Goal: Task Accomplishment & Management: Manage account settings

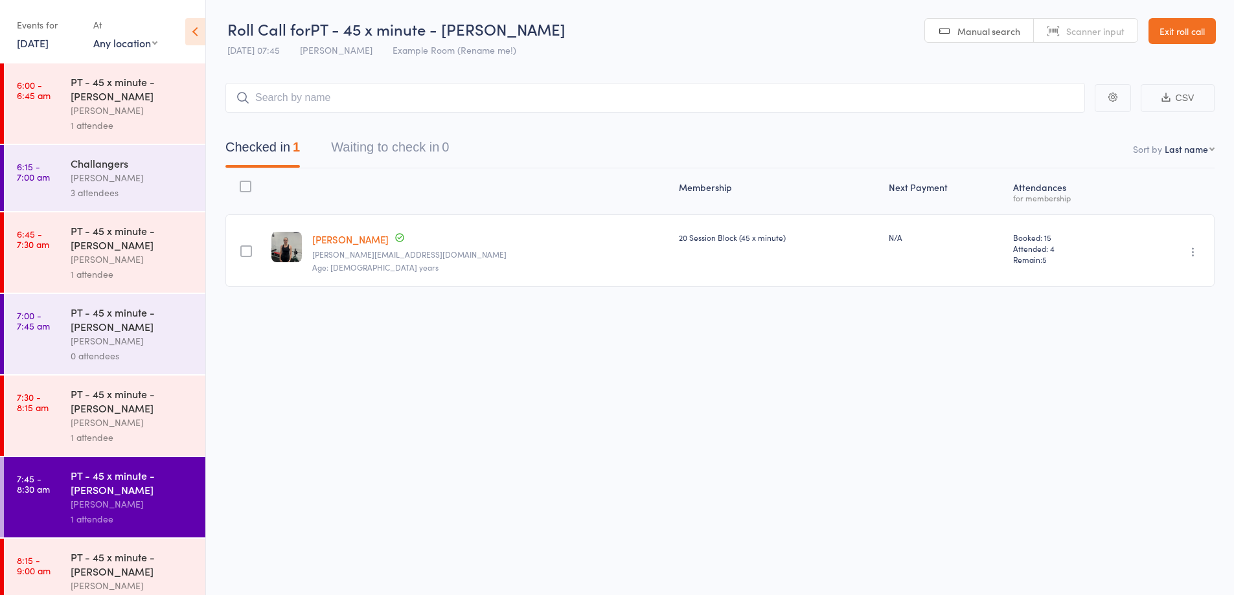
click at [1161, 25] on link "Exit roll call" at bounding box center [1181, 31] width 67 height 26
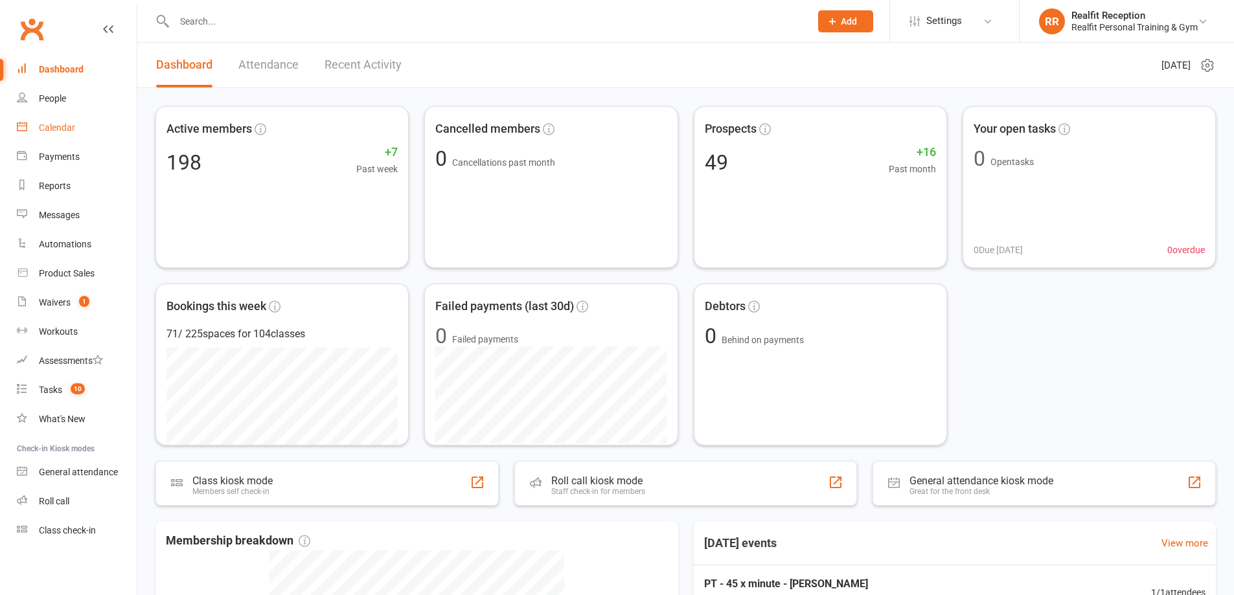
click at [62, 129] on div "Calendar" at bounding box center [57, 127] width 36 height 10
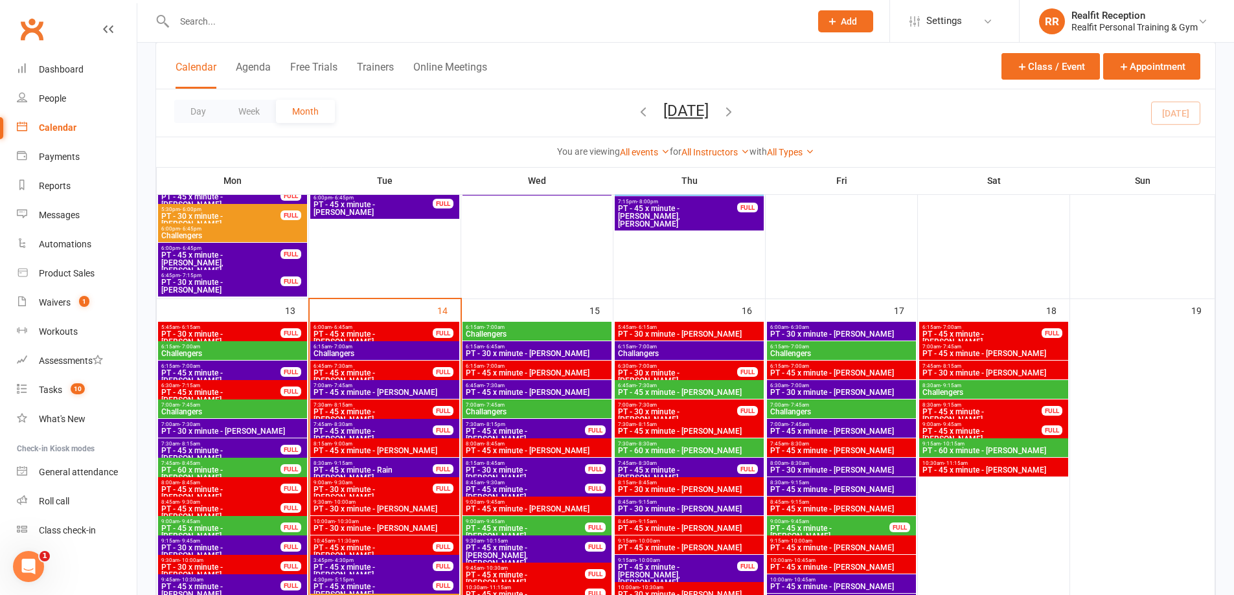
scroll to position [972, 0]
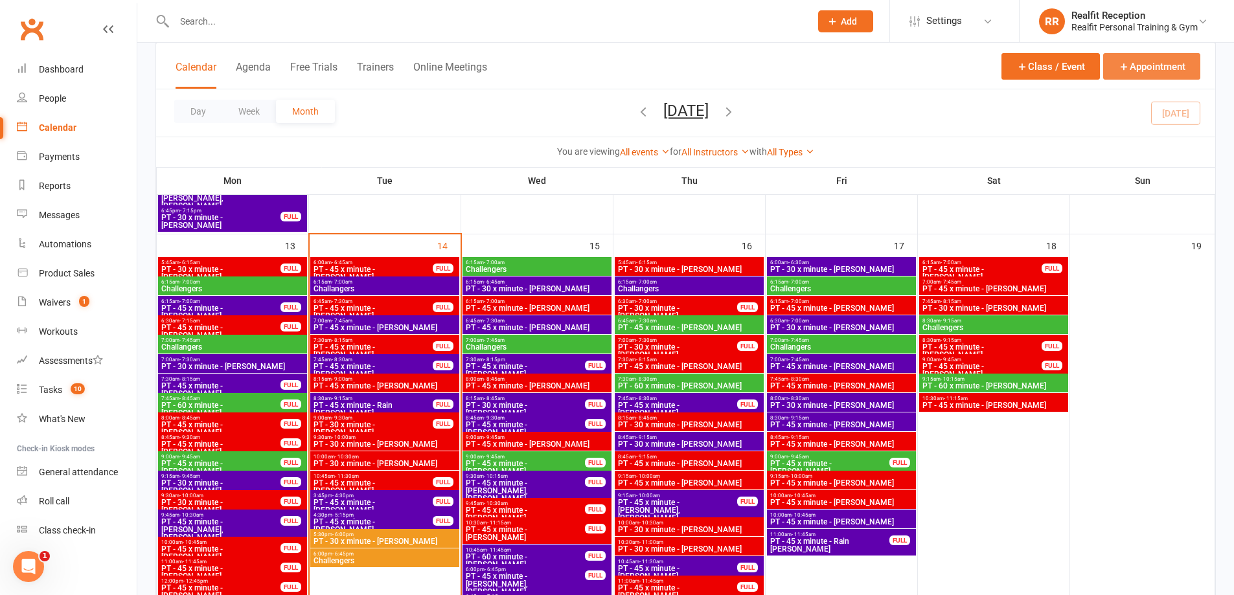
click at [1117, 64] on button "Appointment" at bounding box center [1151, 66] width 97 height 27
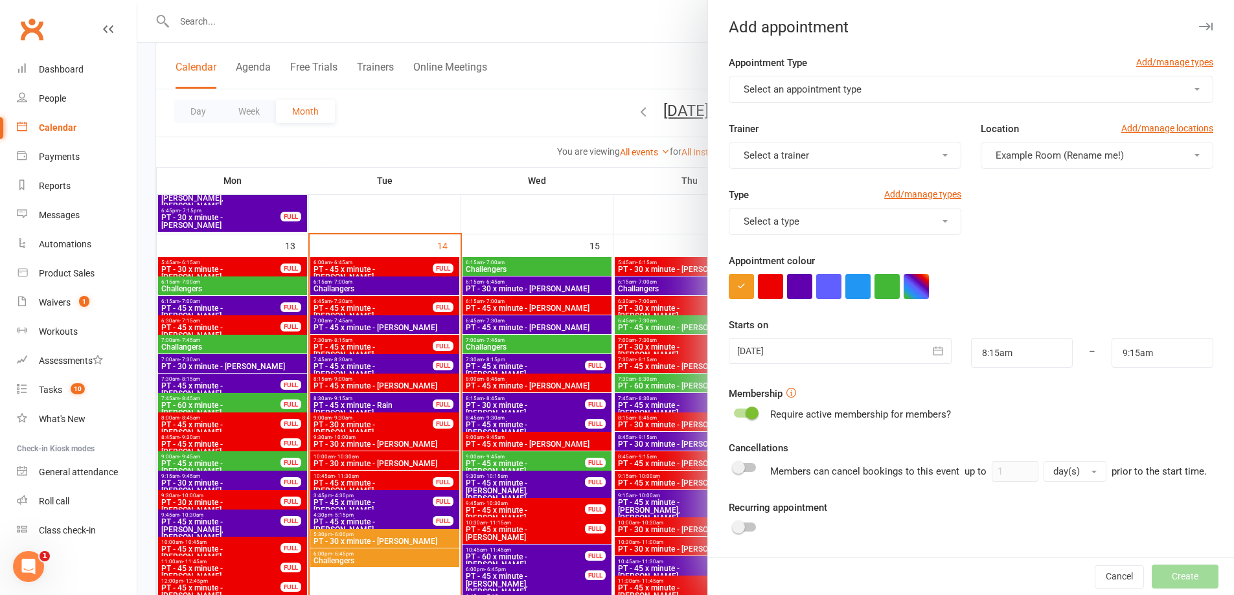
click at [845, 93] on span "Select an appointment type" at bounding box center [803, 90] width 118 height 12
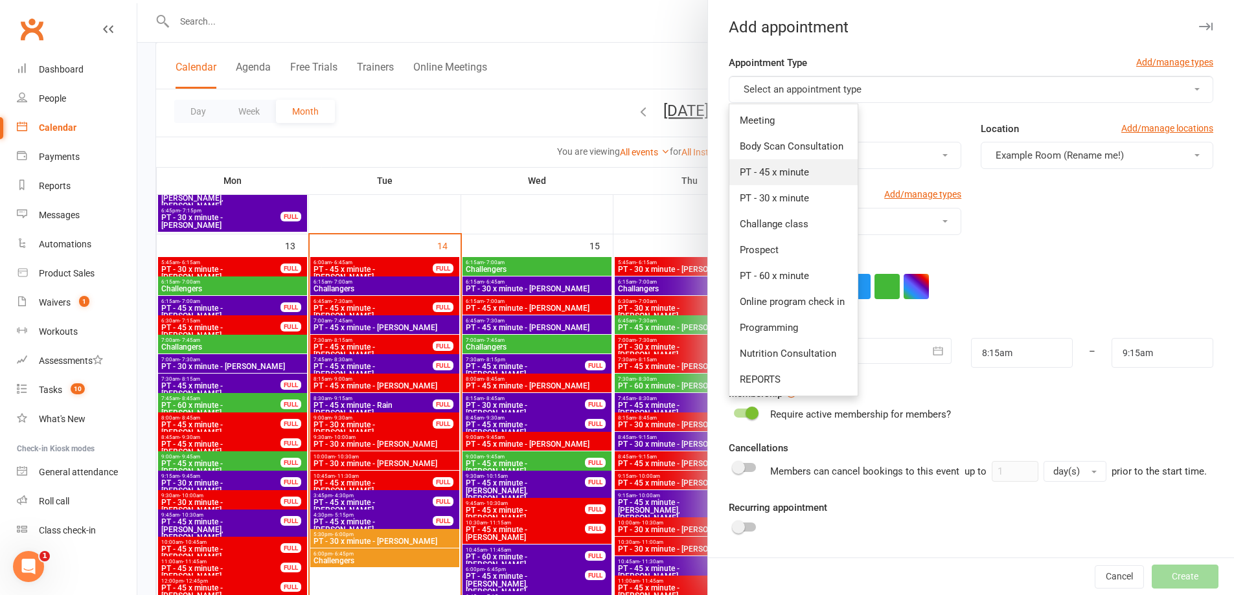
click at [776, 174] on span "PT - 45 x minute" at bounding box center [774, 172] width 69 height 12
type input "9:00am"
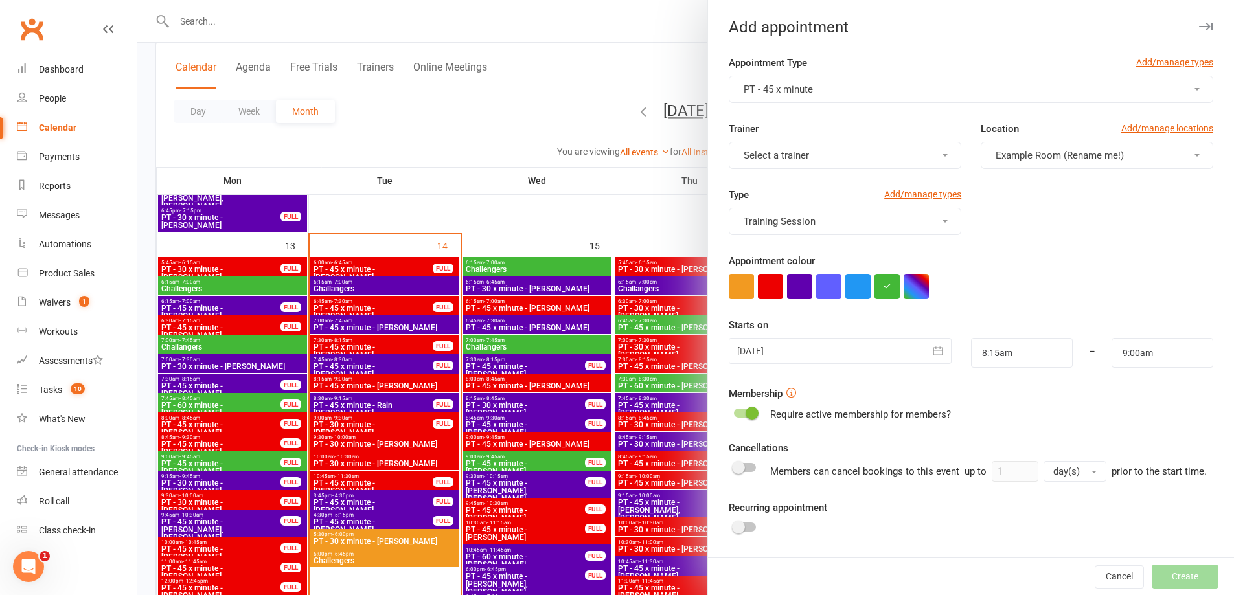
click at [776, 161] on span "Select a trainer" at bounding box center [776, 156] width 65 height 12
click at [770, 294] on span "[PERSON_NAME]" at bounding box center [777, 290] width 74 height 12
click at [773, 284] on button "button" at bounding box center [770, 286] width 25 height 25
click at [931, 348] on icon "button" at bounding box center [937, 351] width 13 height 13
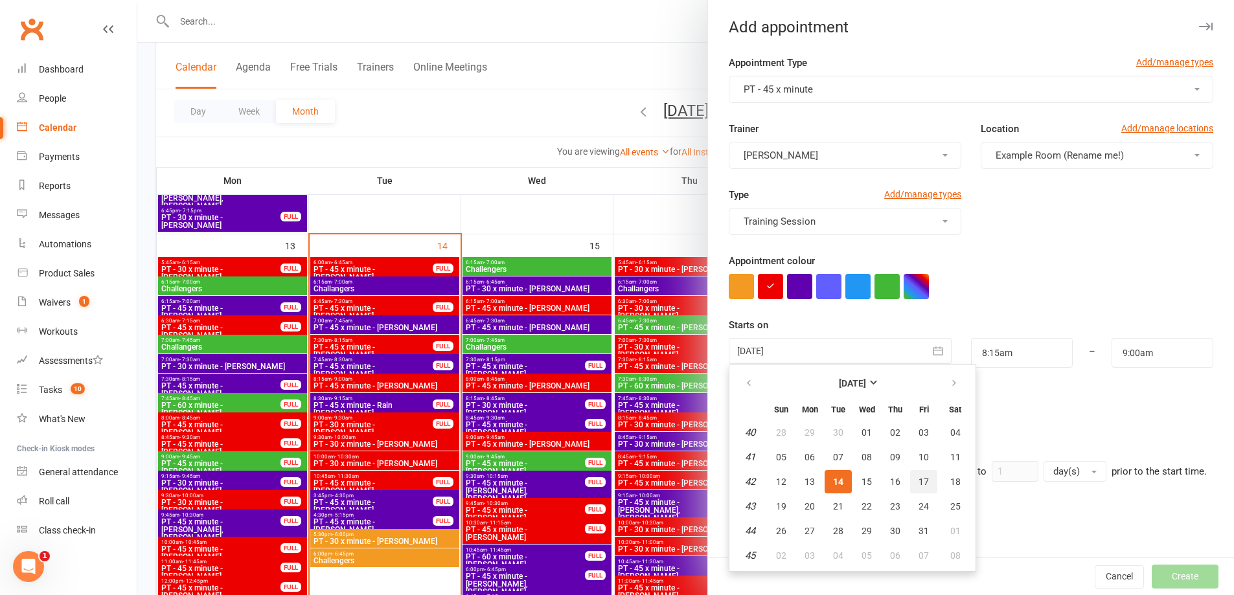
click at [918, 486] on span "17" at bounding box center [923, 482] width 10 height 10
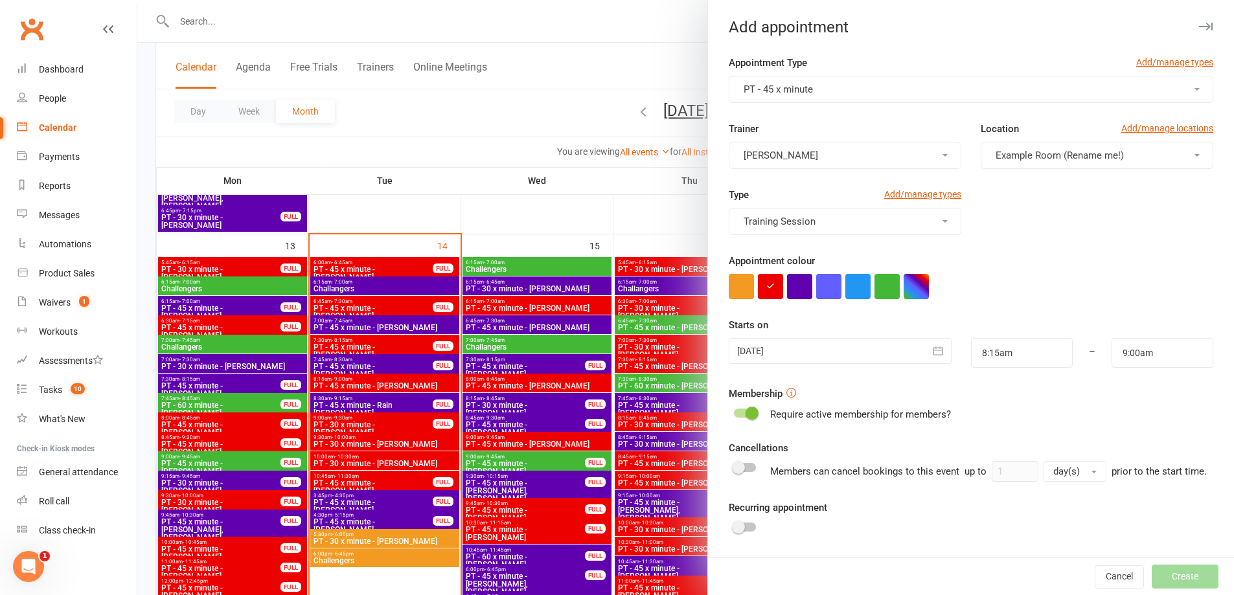
type input "17 Oct 2025"
click at [1028, 359] on input "8:15am" at bounding box center [1022, 353] width 102 height 30
type input "7:00am"
drag, startPoint x: 997, startPoint y: 429, endPoint x: 1043, endPoint y: 407, distance: 51.6
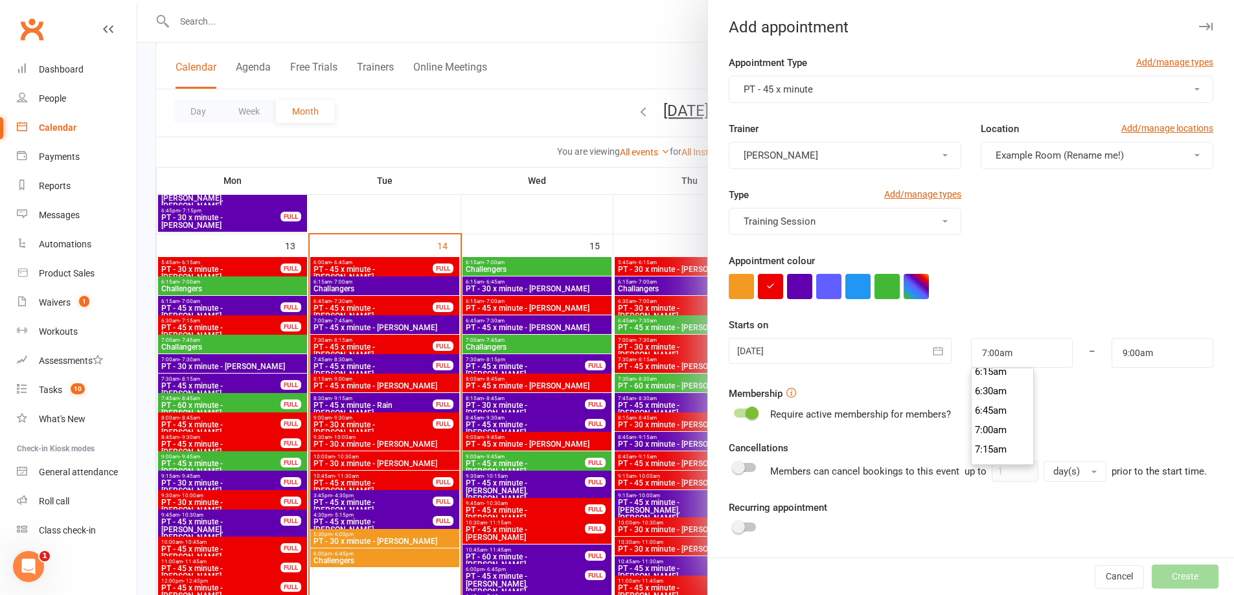
click at [1000, 427] on li "7:00am" at bounding box center [1003, 429] width 62 height 19
click at [1111, 355] on input "9:00am" at bounding box center [1162, 353] width 102 height 30
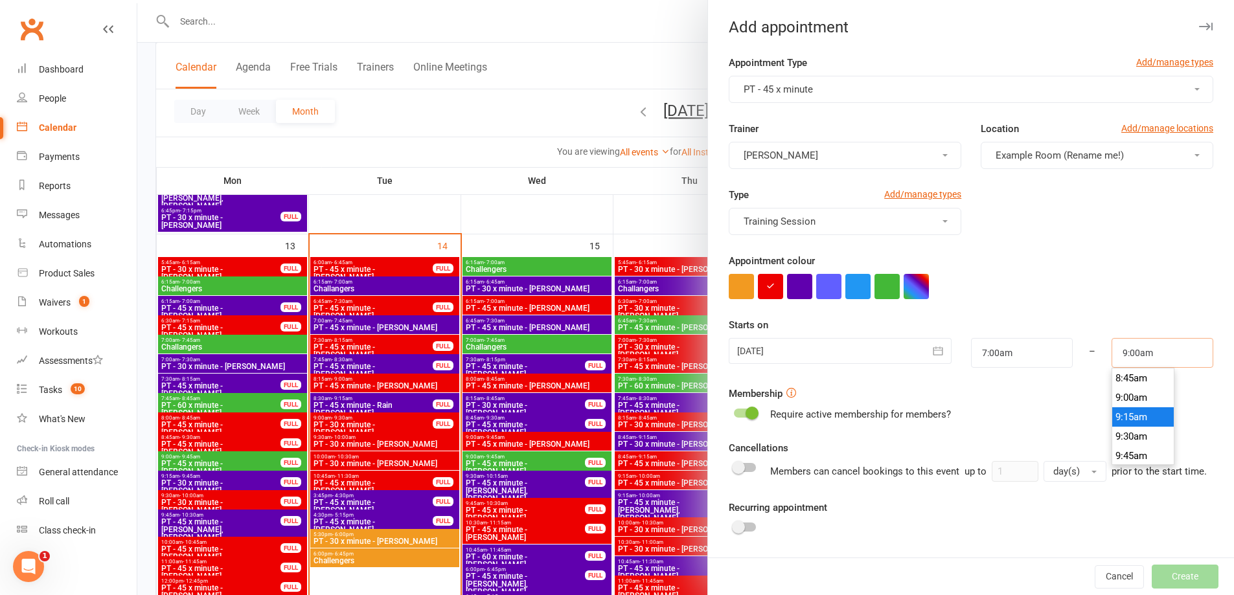
scroll to position [551, 0]
type input "7:45am"
click at [1113, 425] on li "7:45am" at bounding box center [1143, 429] width 62 height 19
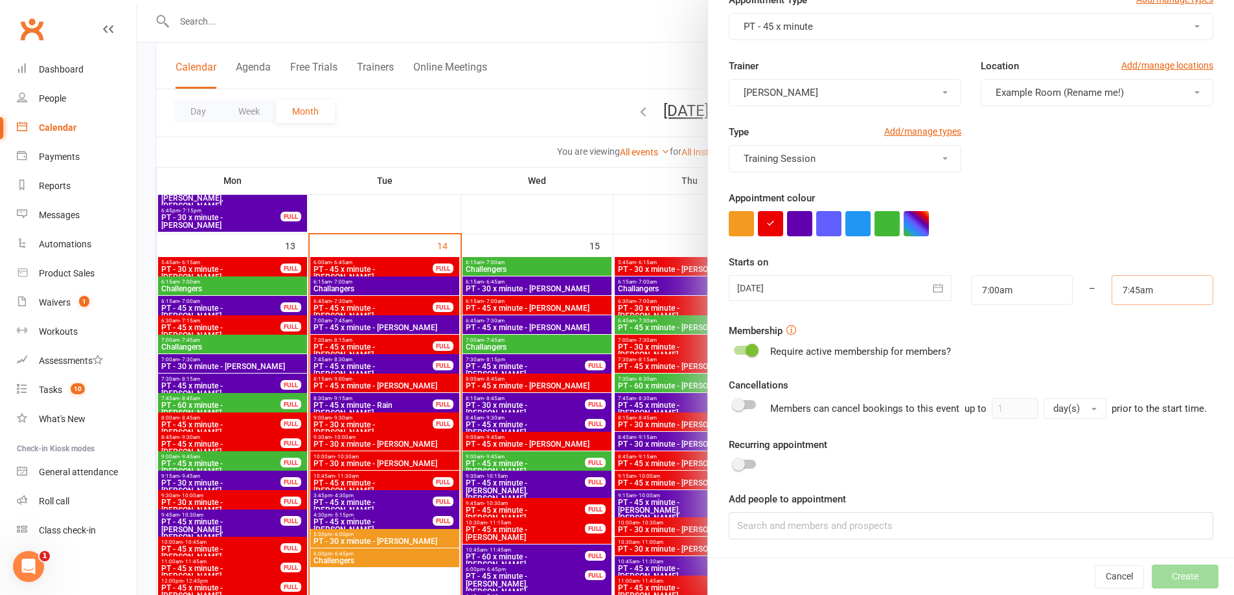
scroll to position [1036, 0]
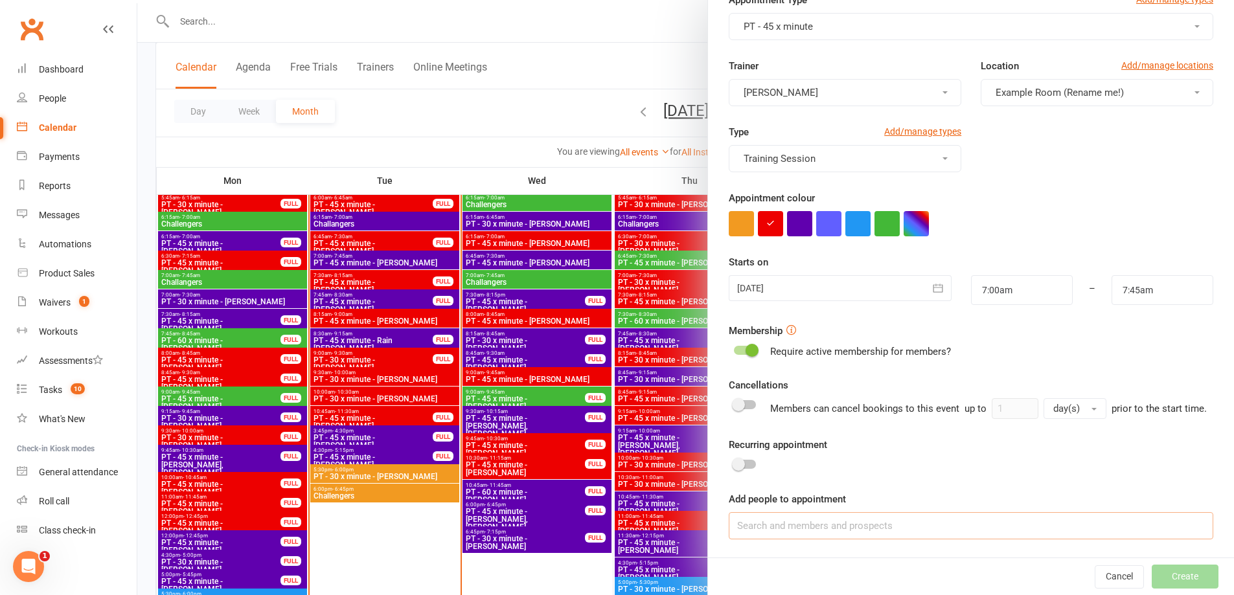
click at [844, 527] on input at bounding box center [971, 525] width 484 height 27
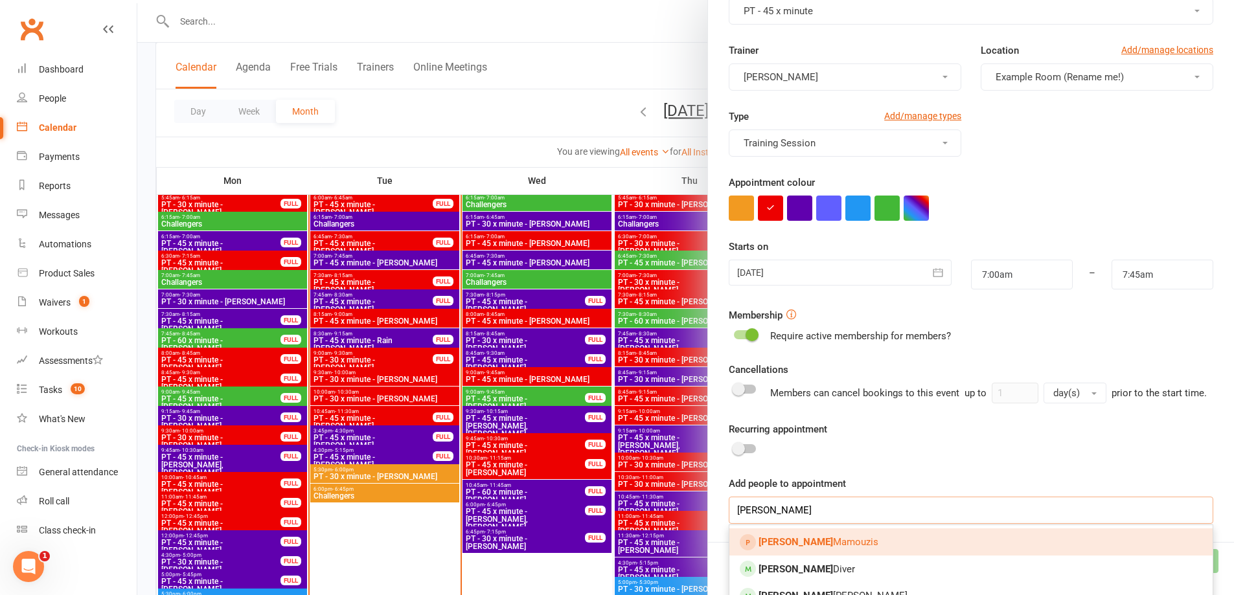
scroll to position [247, 0]
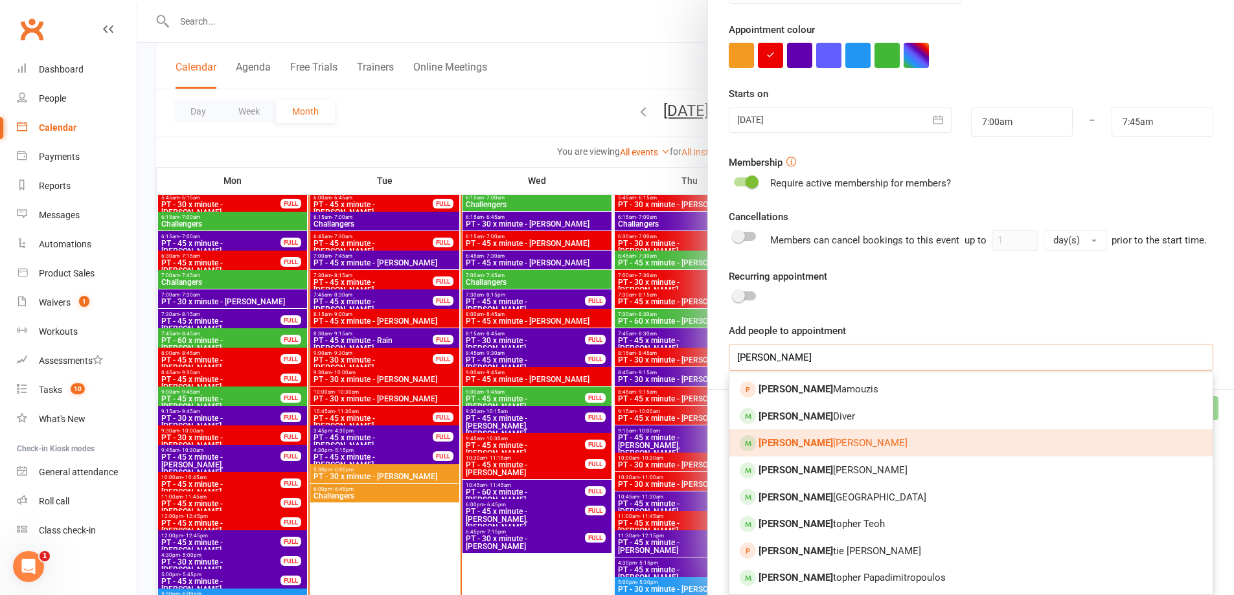
type input "Chris"
click at [811, 445] on span "Chris Nielsen" at bounding box center [832, 443] width 149 height 12
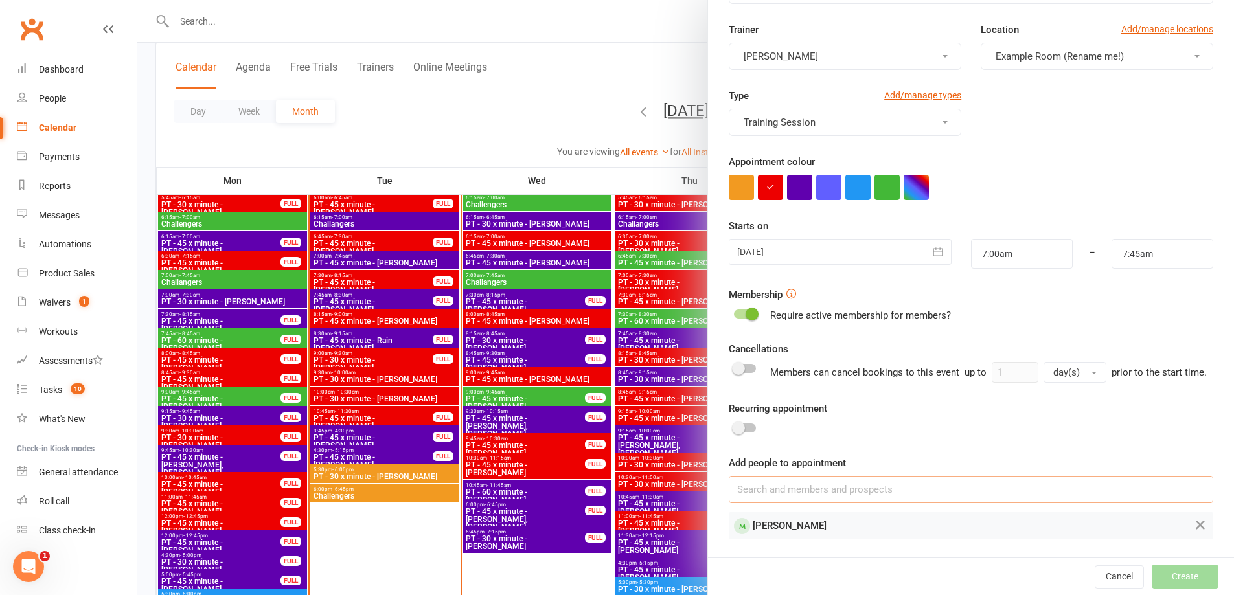
scroll to position [115, 0]
click at [1180, 580] on button "Create" at bounding box center [1185, 576] width 67 height 23
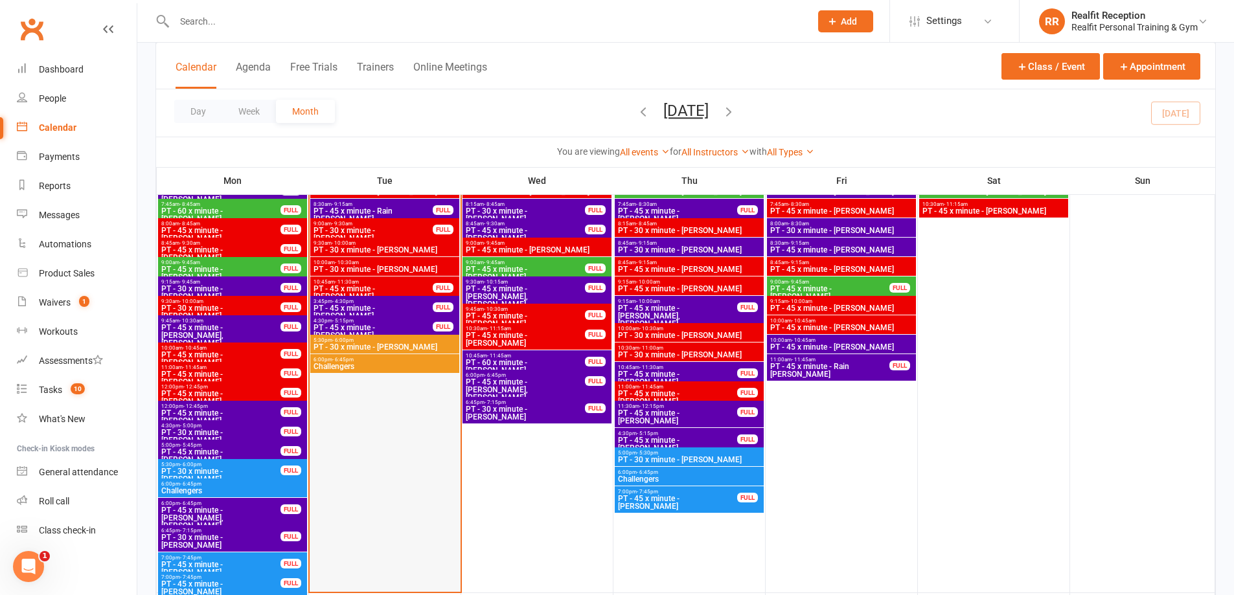
scroll to position [972, 0]
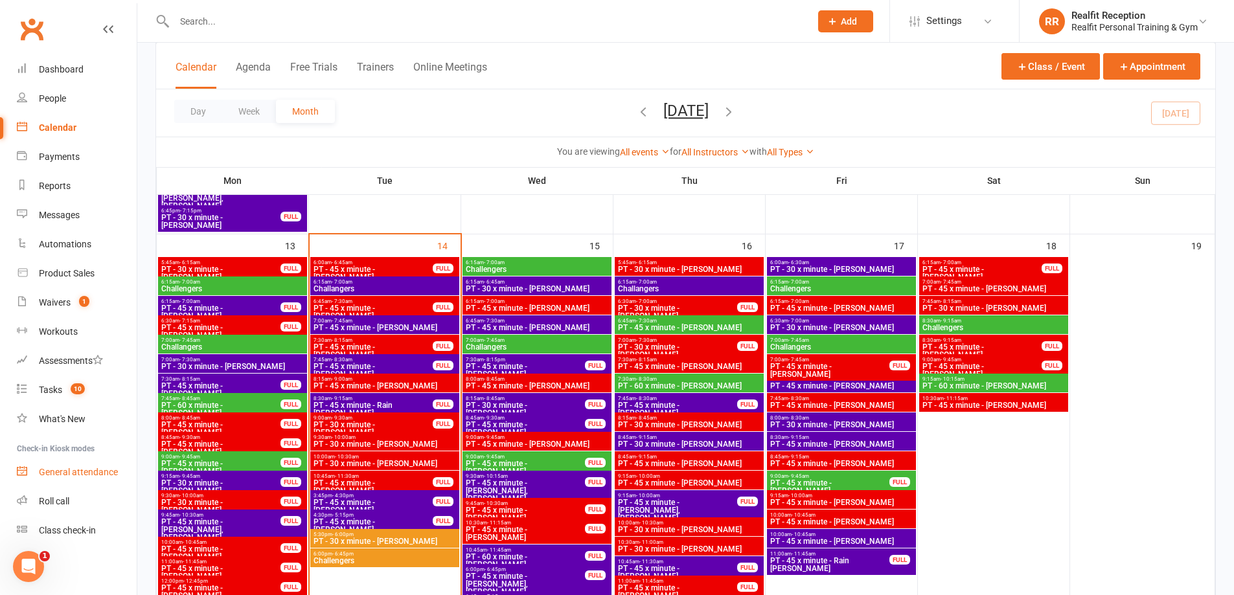
click at [80, 470] on div "General attendance" at bounding box center [78, 472] width 79 height 10
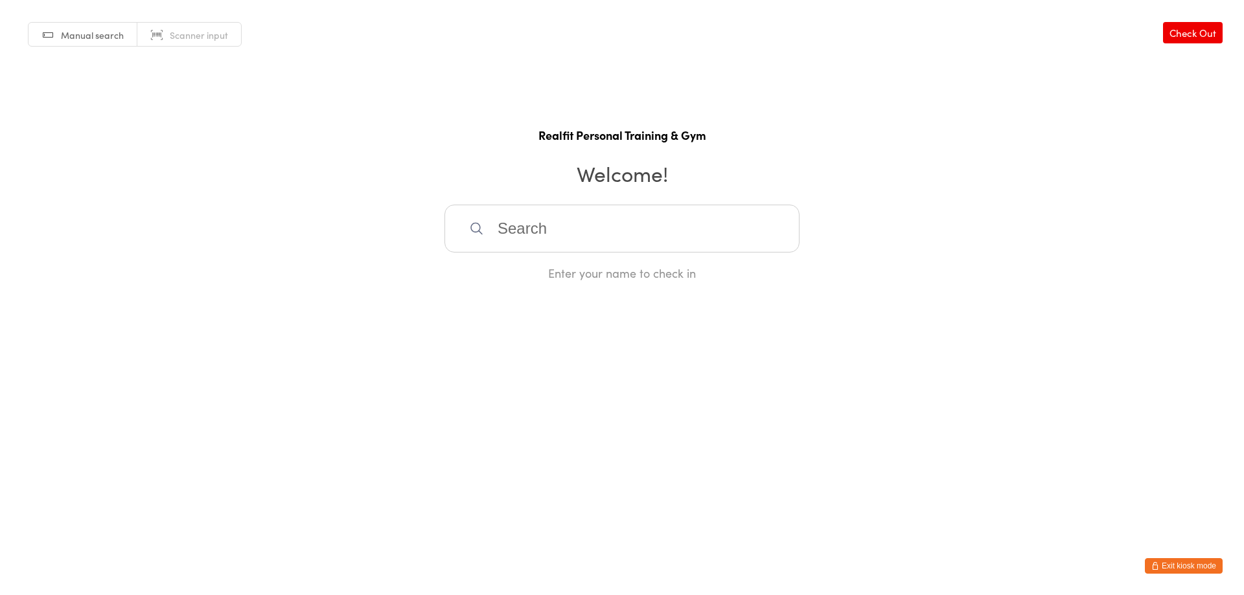
click at [554, 228] on input "search" at bounding box center [621, 229] width 355 height 48
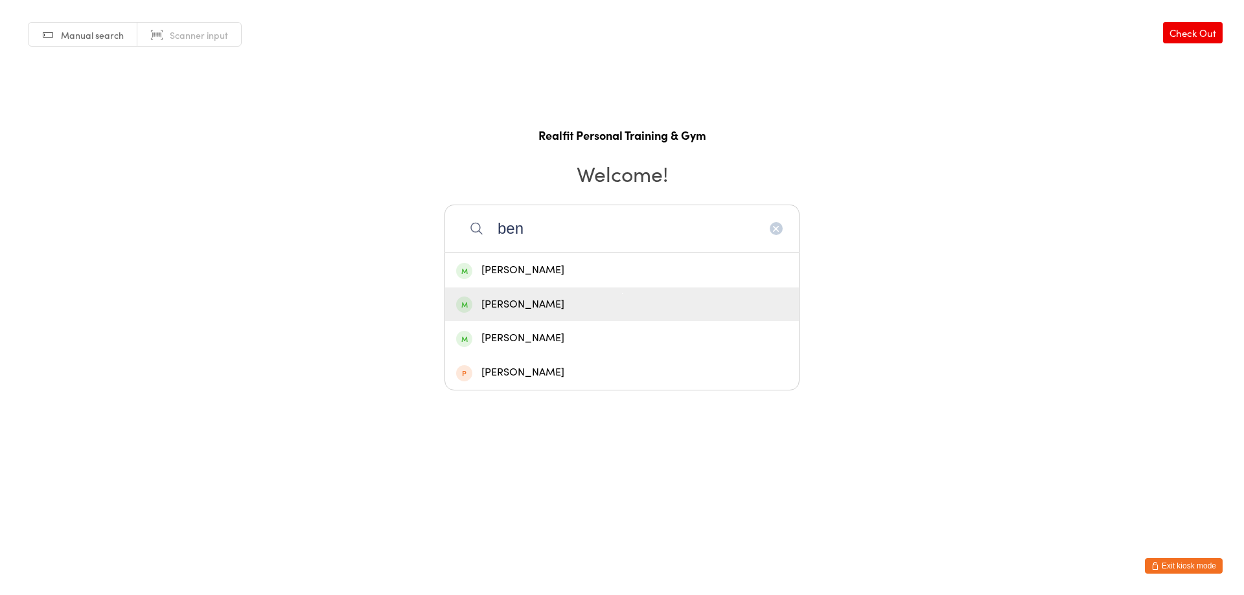
type input "ben"
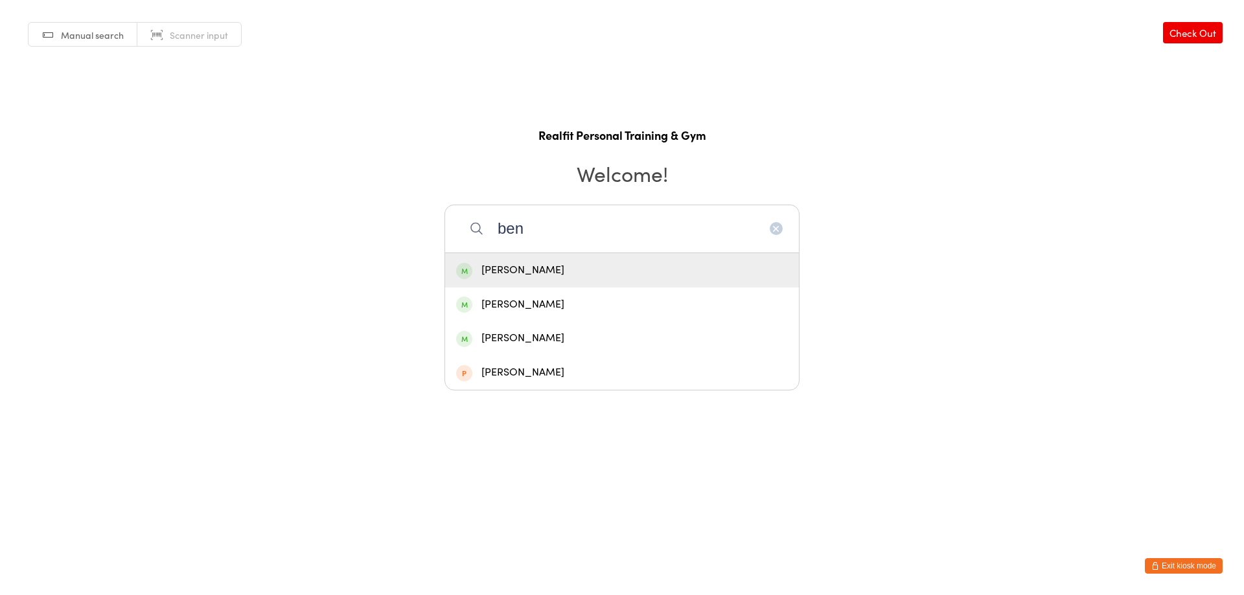
click at [597, 280] on div "Ben Rejmer" at bounding box center [622, 270] width 354 height 34
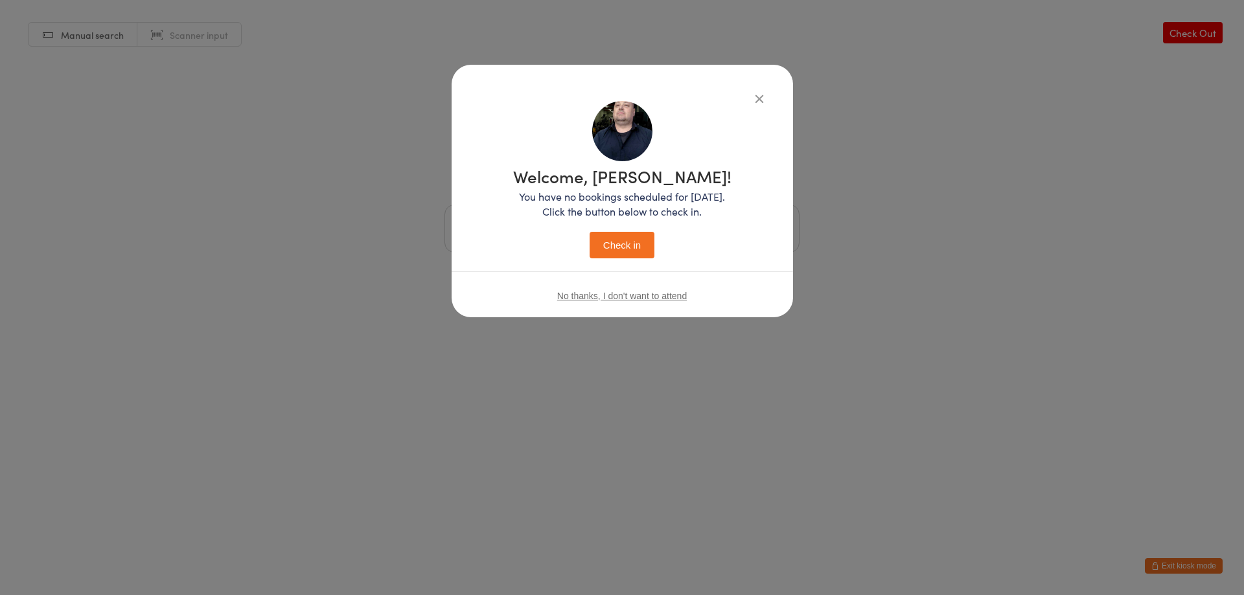
click at [609, 238] on button "Check in" at bounding box center [621, 245] width 65 height 27
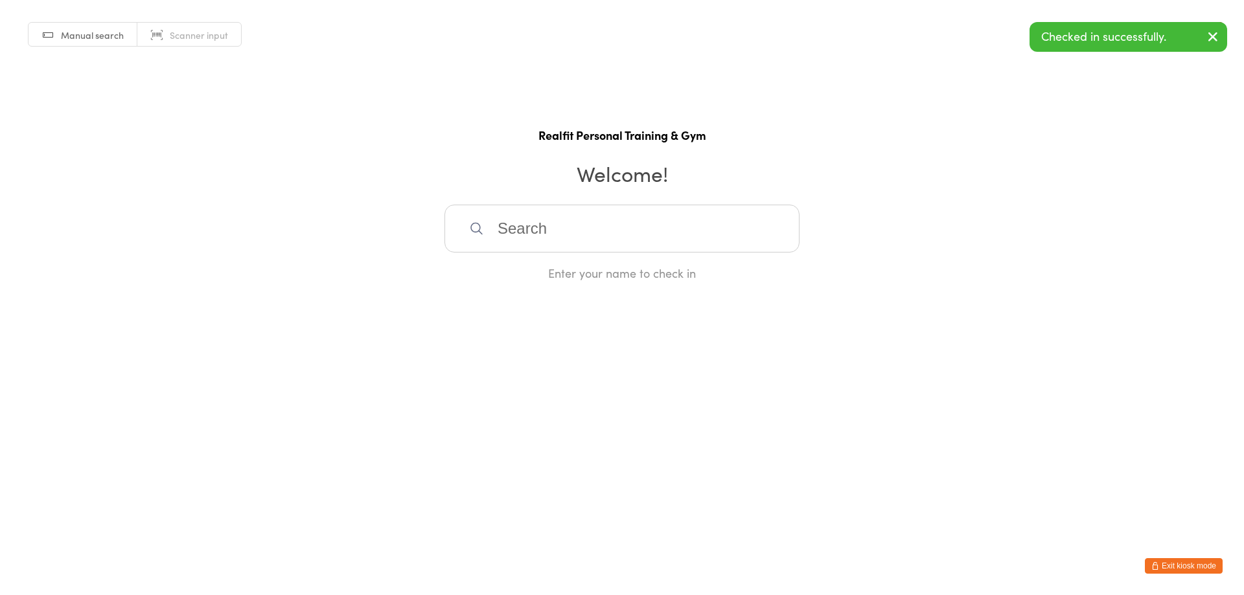
click at [606, 241] on input "search" at bounding box center [621, 229] width 355 height 48
type input "fion"
click at [545, 275] on div "Fiona Murray" at bounding box center [622, 270] width 332 height 17
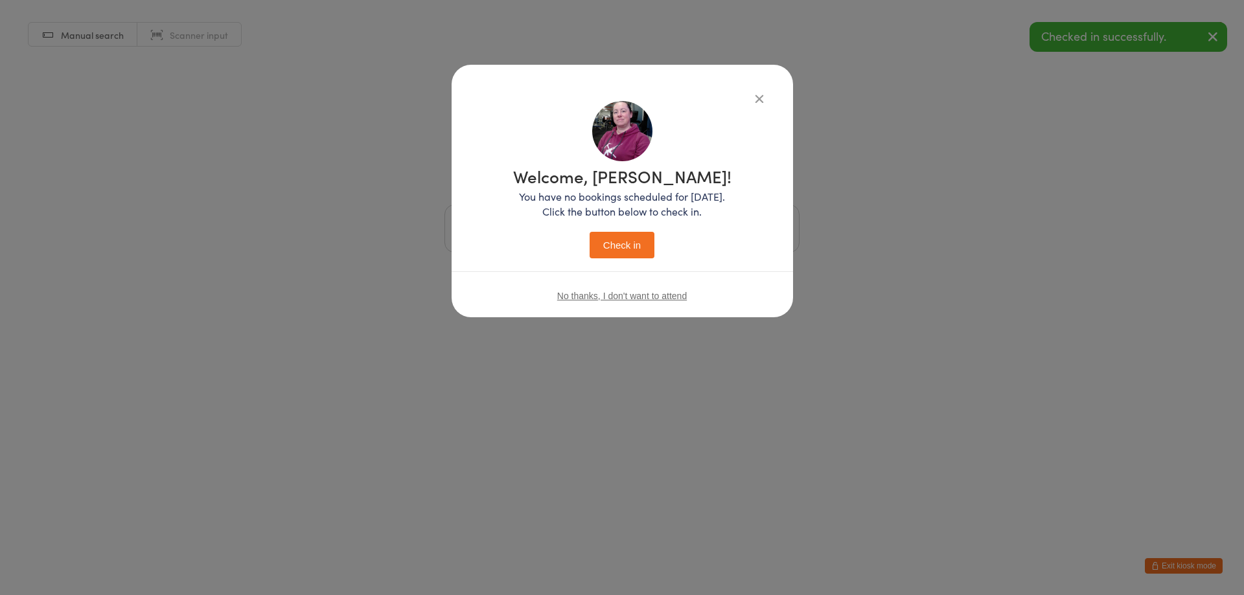
click at [601, 241] on button "Check in" at bounding box center [621, 245] width 65 height 27
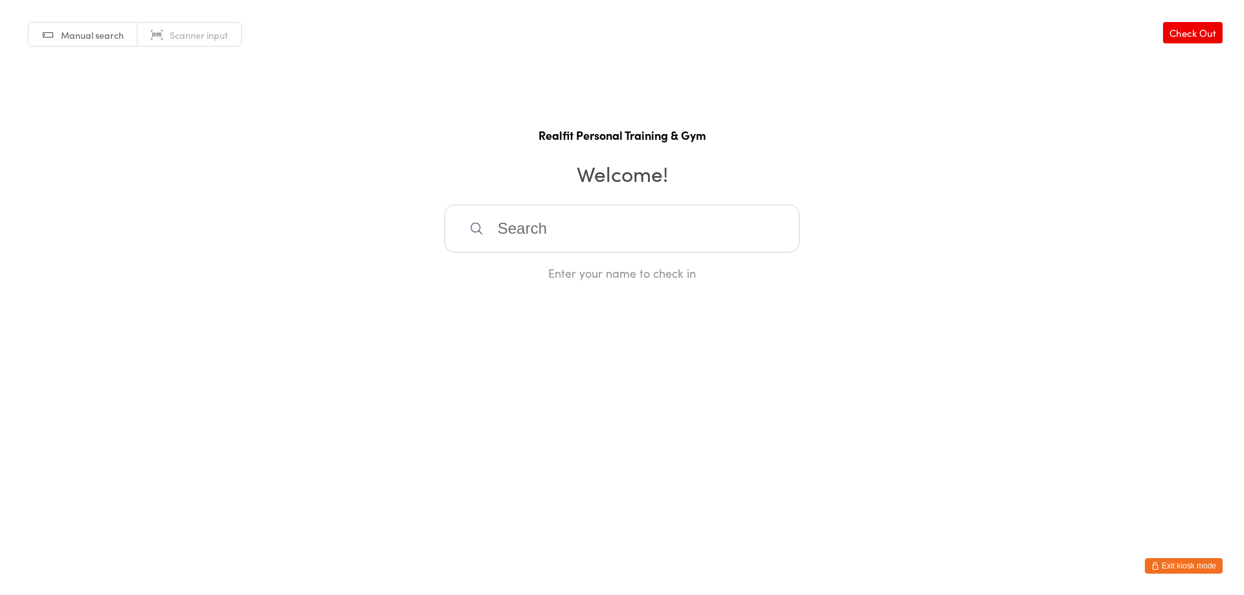
click at [1189, 560] on button "Exit kiosk mode" at bounding box center [1183, 566] width 78 height 16
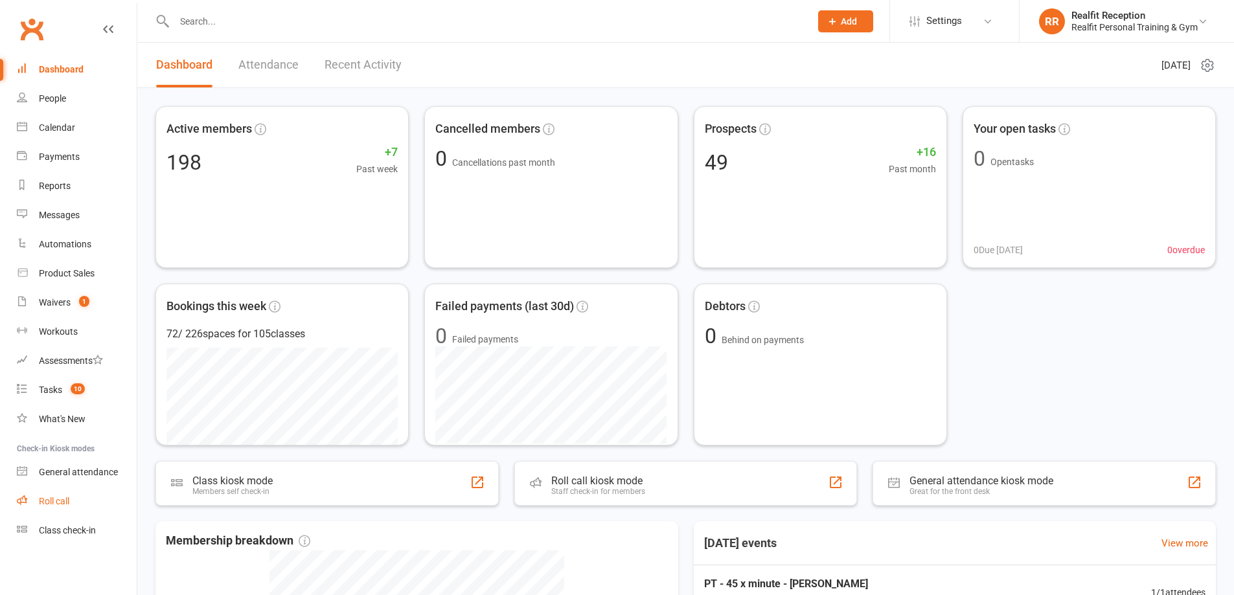
click at [42, 499] on div "Roll call" at bounding box center [54, 501] width 30 height 10
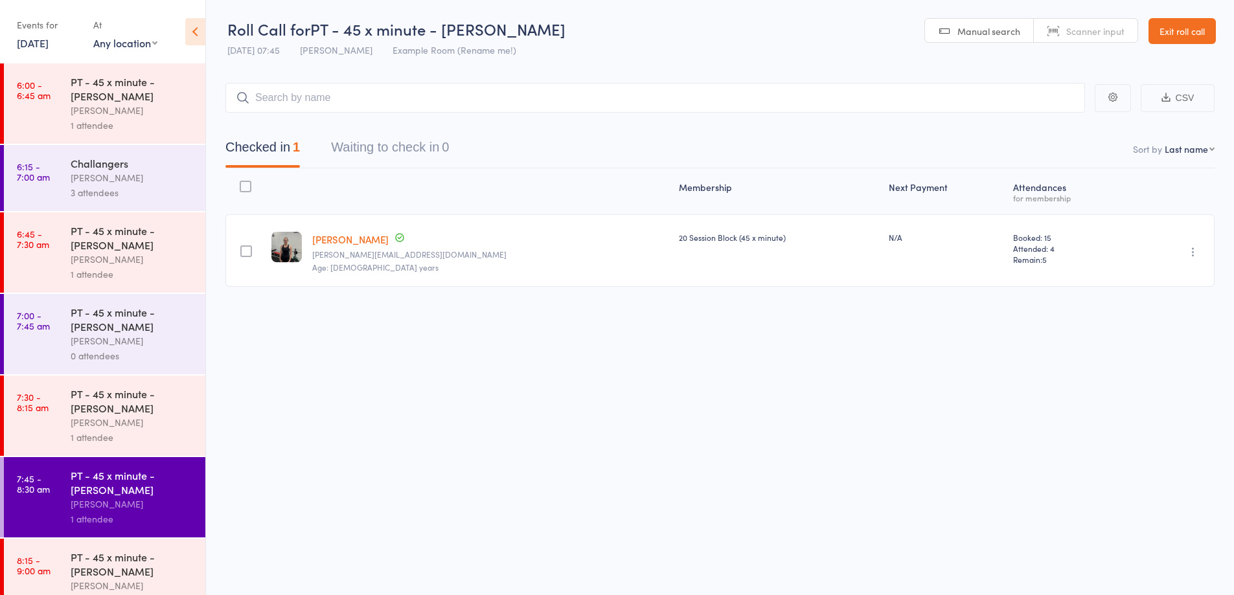
click at [106, 566] on div "PT - 45 x minute - [PERSON_NAME]" at bounding box center [133, 564] width 124 height 28
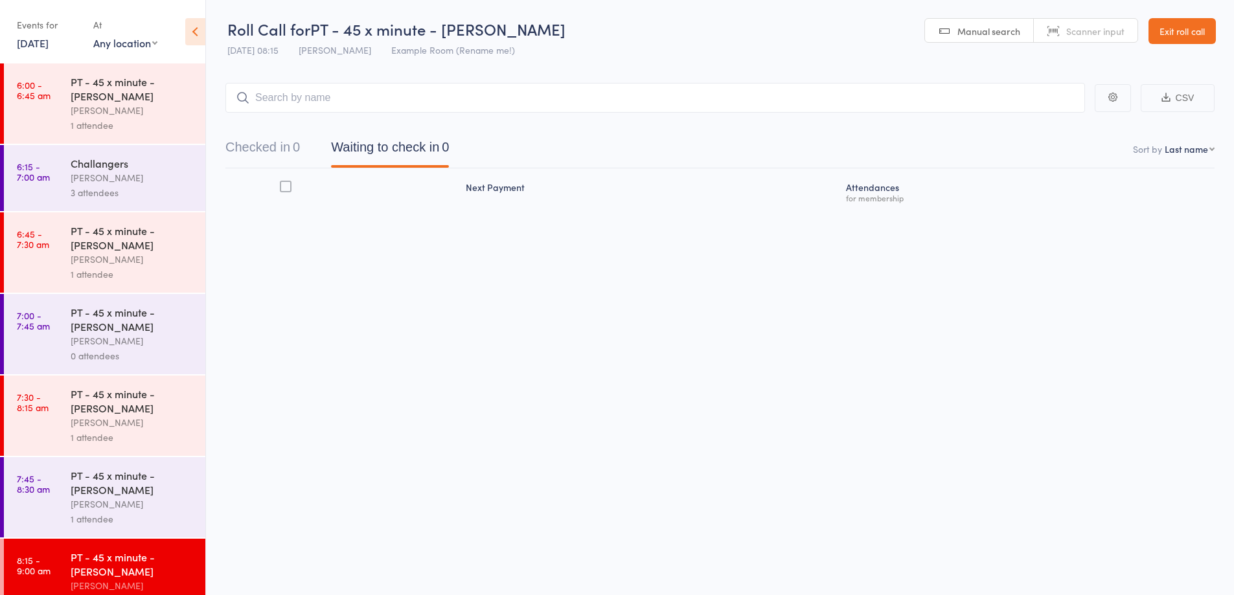
click at [372, 102] on input "search" at bounding box center [654, 98] width 859 height 30
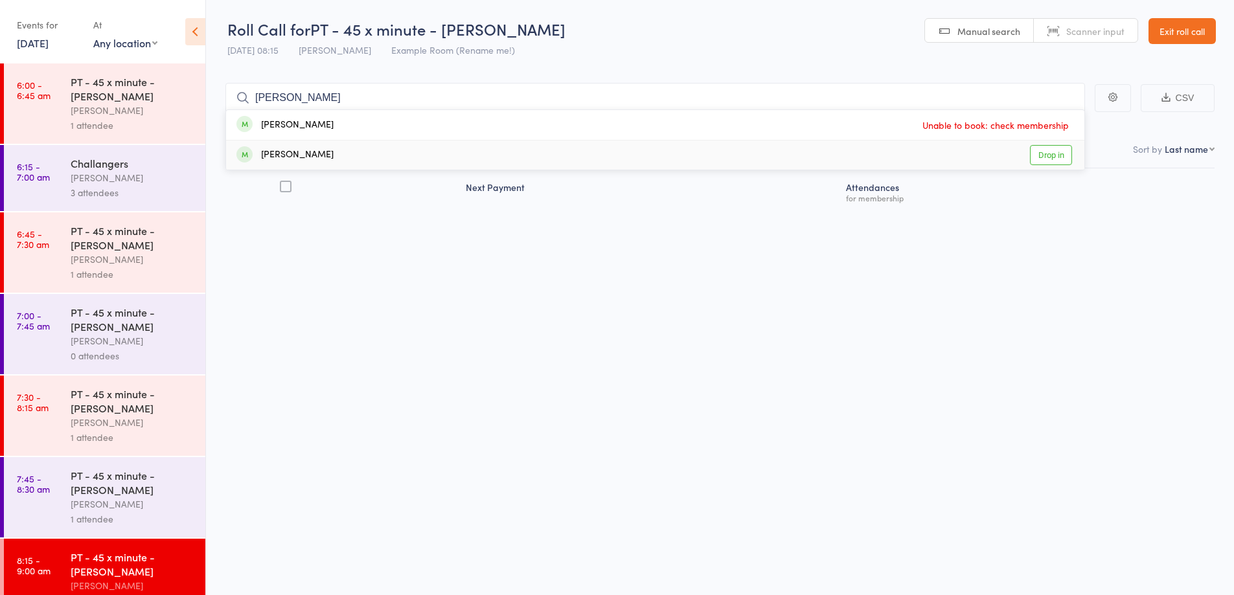
type input "lyn"
click at [347, 150] on div "Lyn Miller Drop in" at bounding box center [655, 155] width 858 height 29
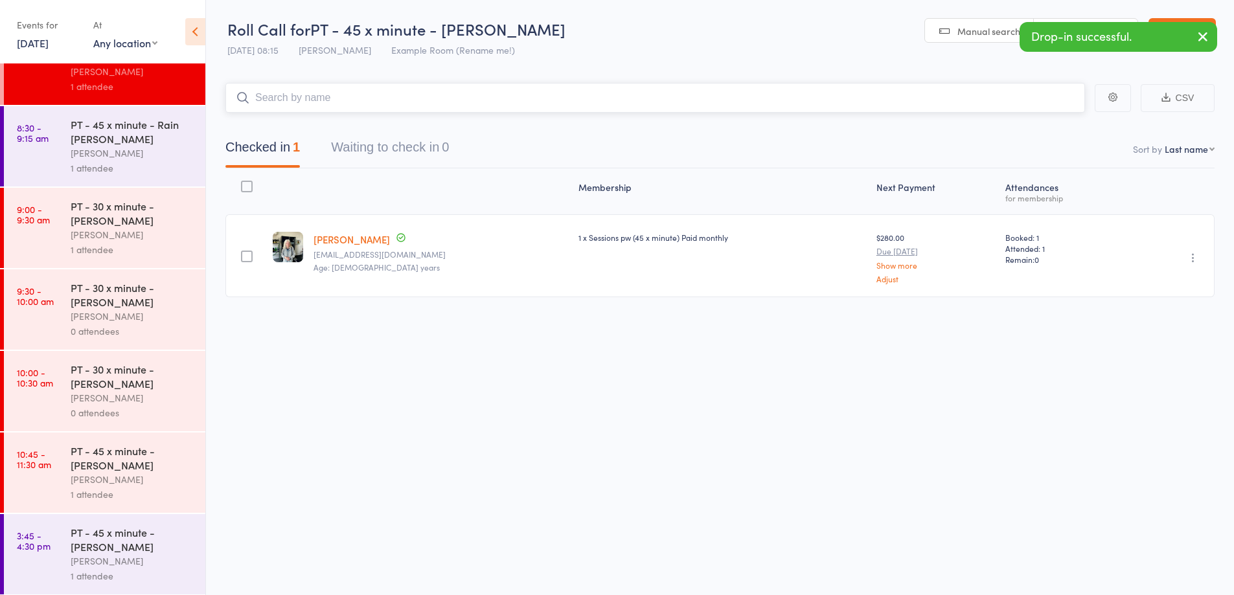
scroll to position [524, 0]
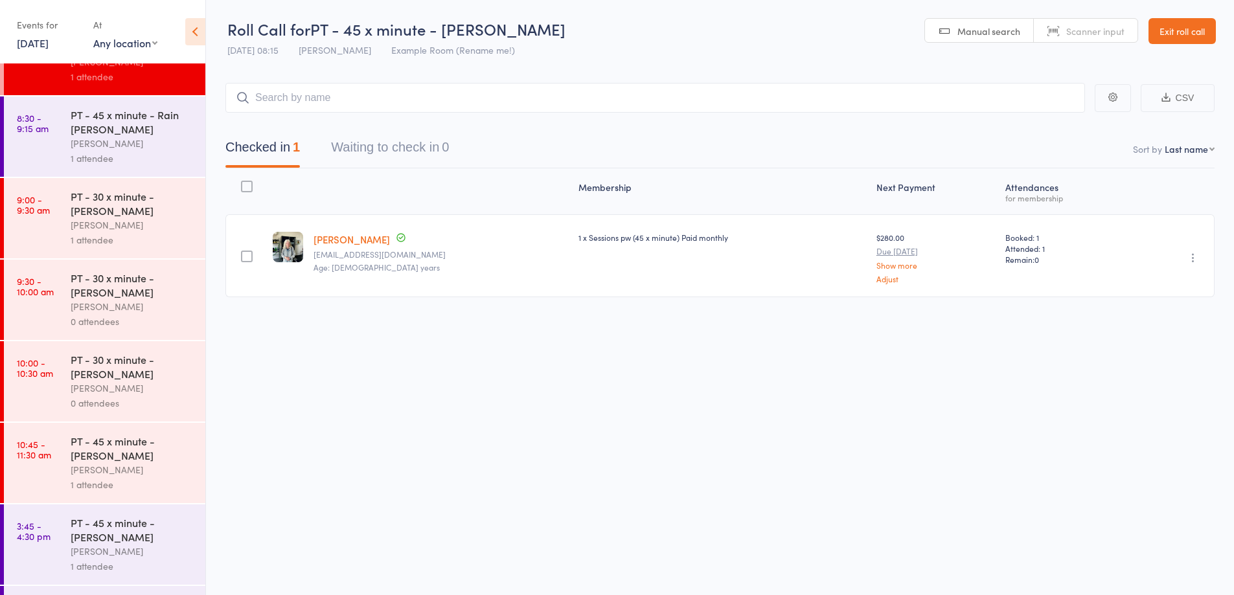
click at [1185, 29] on link "Exit roll call" at bounding box center [1181, 31] width 67 height 26
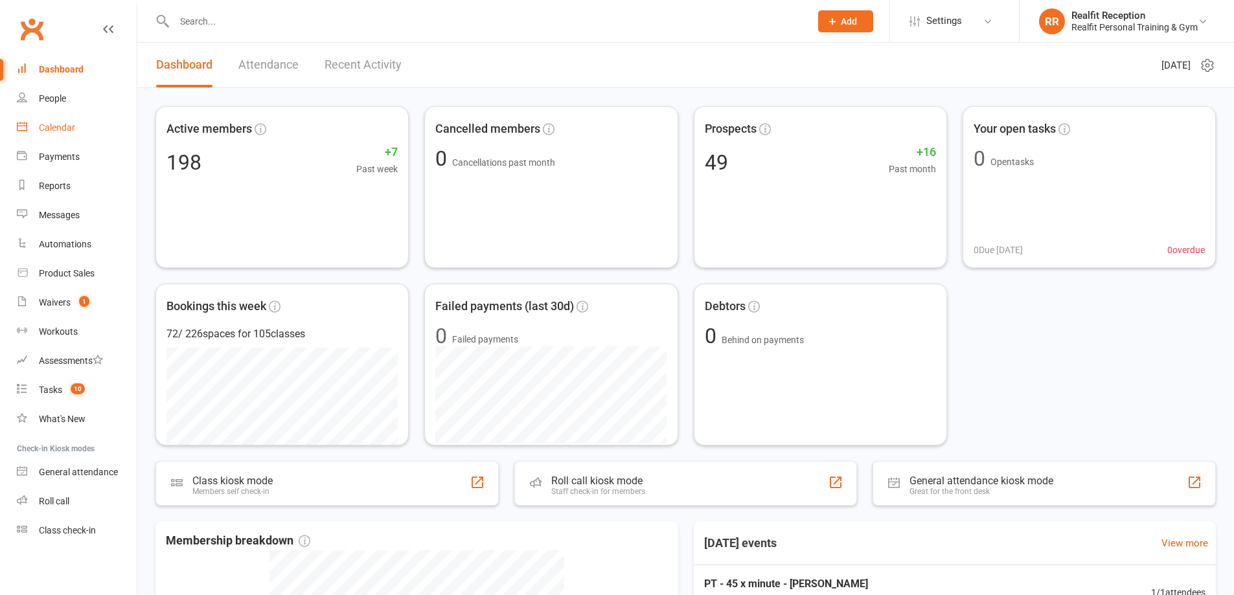
click at [53, 124] on div "Calendar" at bounding box center [57, 127] width 36 height 10
